Goal: Task Accomplishment & Management: Manage account settings

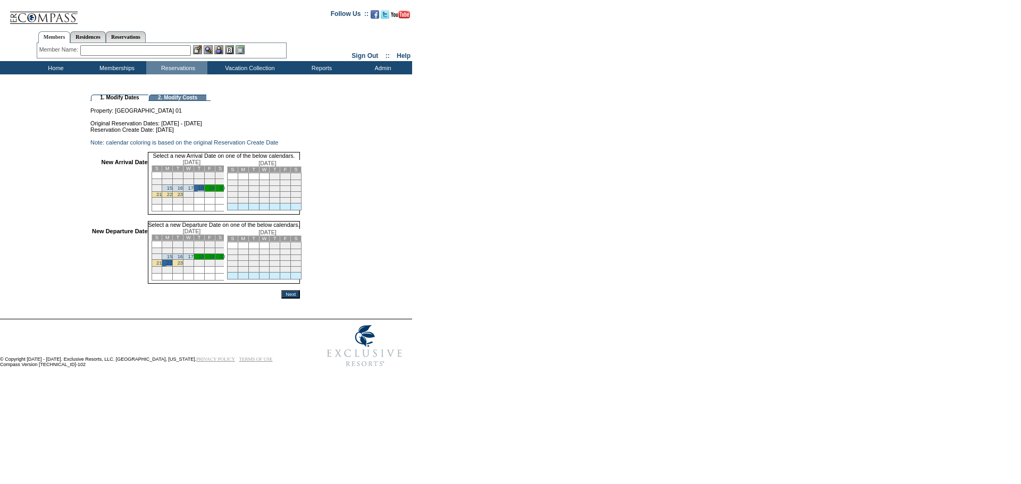
click at [300, 299] on input "Next" at bounding box center [290, 294] width 19 height 9
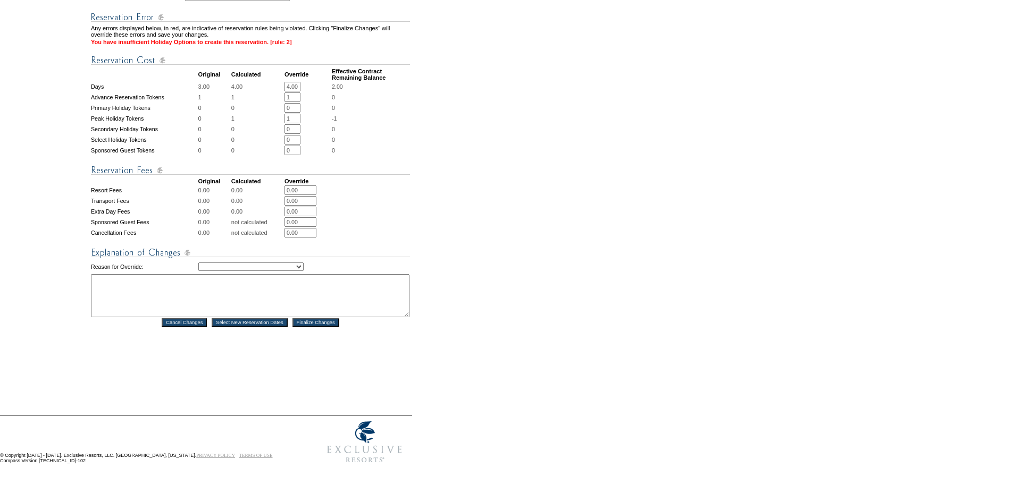
scroll to position [380, 0]
click at [292, 297] on textarea at bounding box center [250, 295] width 318 height 43
type textarea "Adding night of Dec 21 to reservation - DH"
click at [256, 253] on table "Any errors displayed below, in red, are indicative of reservation rules being v…" at bounding box center [250, 165] width 321 height 326
click at [255, 263] on select "Creating Continuous Stay Days Rebooked After Cancellation Editing Occupant Expe…" at bounding box center [250, 267] width 105 height 9
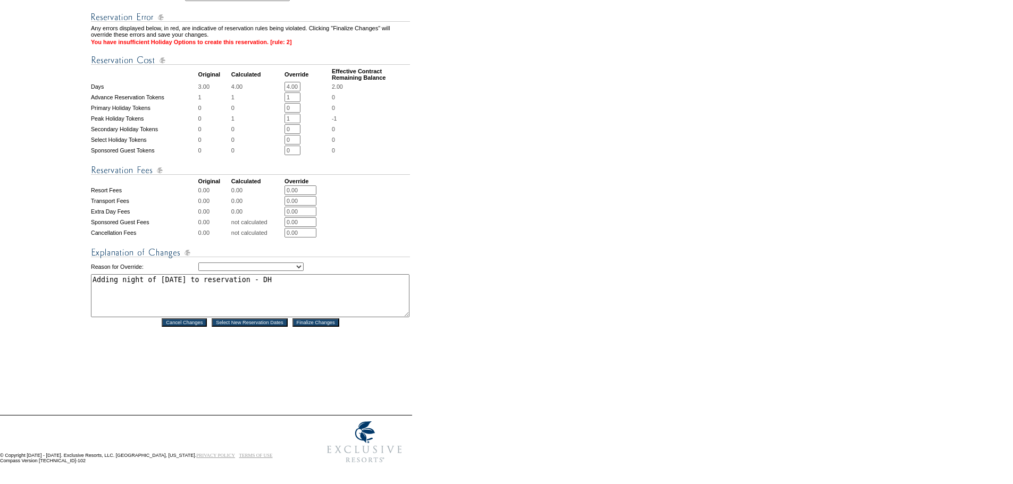
select select "1036"
click at [198, 263] on select "Creating Continuous Stay Days Rebooked After Cancellation Editing Occupant Expe…" at bounding box center [250, 267] width 105 height 9
click at [275, 367] on div "Reservation #: 1754718 Principal Member: Mesiats, Olga Location Paris, France -…" at bounding box center [250, 74] width 321 height 642
click at [313, 319] on input "Finalize Changes" at bounding box center [315, 322] width 47 height 9
click at [506, 317] on form "Follow Us ::" at bounding box center [504, 62] width 1009 height 814
